Goal: Book appointment/travel/reservation

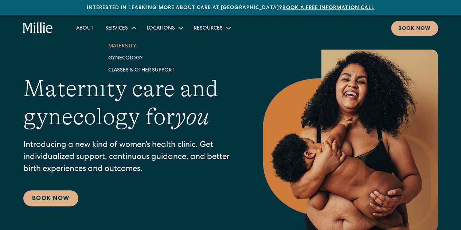
click at [126, 45] on link "Maternity" at bounding box center [142, 46] width 78 height 12
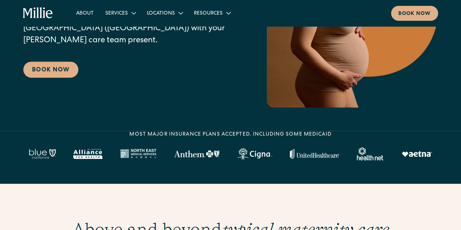
scroll to position [132, 0]
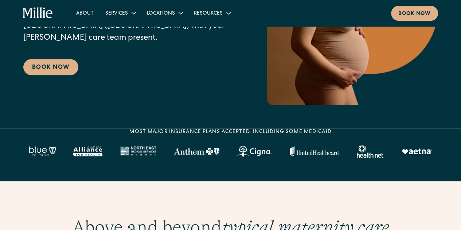
click at [50, 70] on div "Maternity Midwifery-led maternity care backed by OB-GYNs and specialists. All b…" at bounding box center [230, 12] width 415 height 188
click at [47, 60] on link "Book Now" at bounding box center [50, 67] width 55 height 16
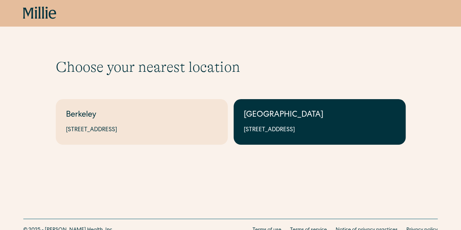
click at [322, 129] on div "1471 Saratoga Ave, Suite 101, San Jose, CA 95129" at bounding box center [320, 130] width 152 height 9
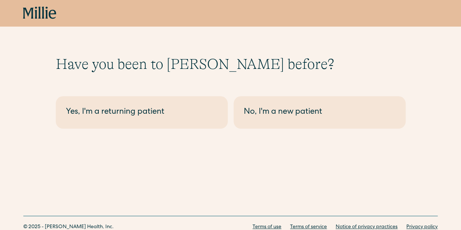
scroll to position [4, 0]
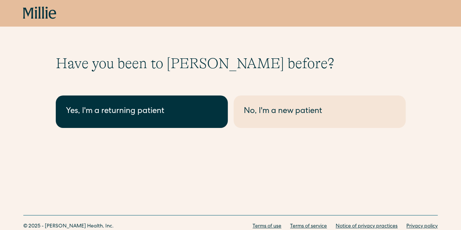
click at [140, 113] on div "Yes, I'm a returning patient" at bounding box center [142, 112] width 152 height 12
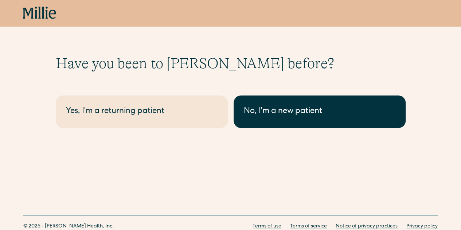
click at [257, 109] on div "No, I'm a new patient" at bounding box center [320, 112] width 152 height 12
click at [296, 115] on div "No, I'm a new patient" at bounding box center [320, 112] width 152 height 12
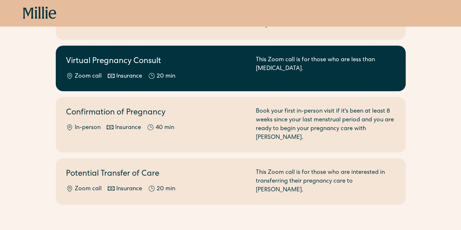
scroll to position [133, 0]
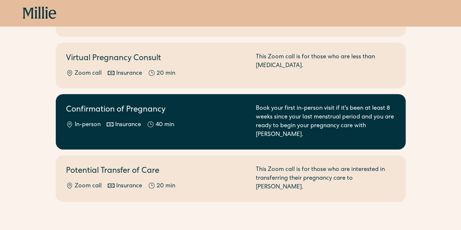
click at [290, 104] on div "Book your first in-person visit if it's been at least 8 weeks since your last m…" at bounding box center [326, 121] width 140 height 35
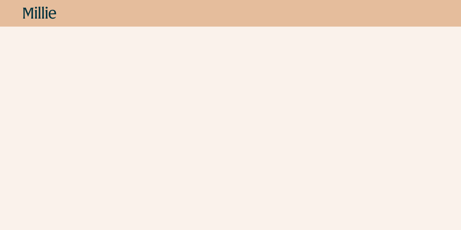
scroll to position [310, 0]
